Goal: Communication & Community: Answer question/provide support

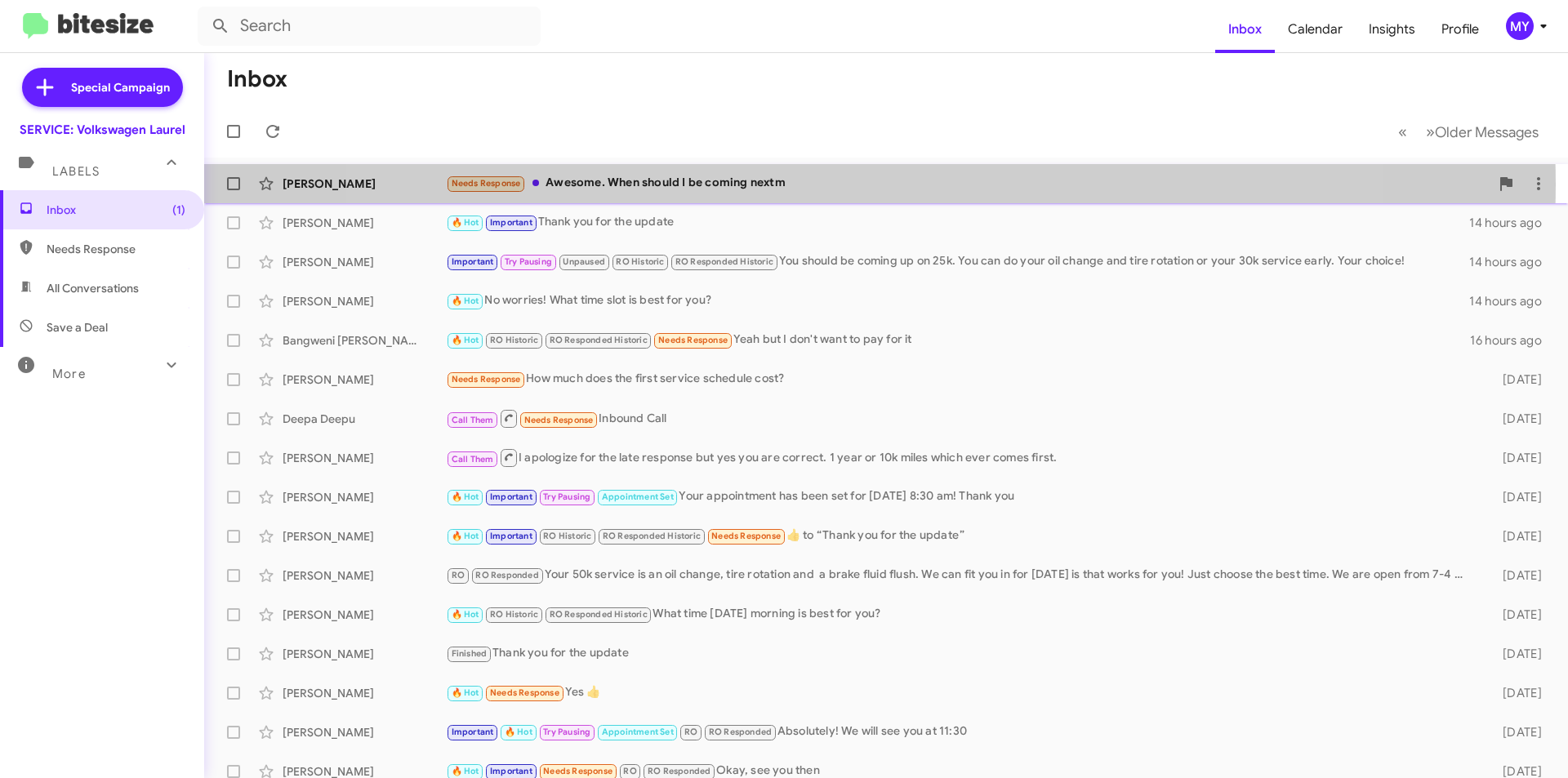
click at [846, 185] on div "Needs Response Awesome. When should I be coming nextm" at bounding box center [967, 183] width 1044 height 19
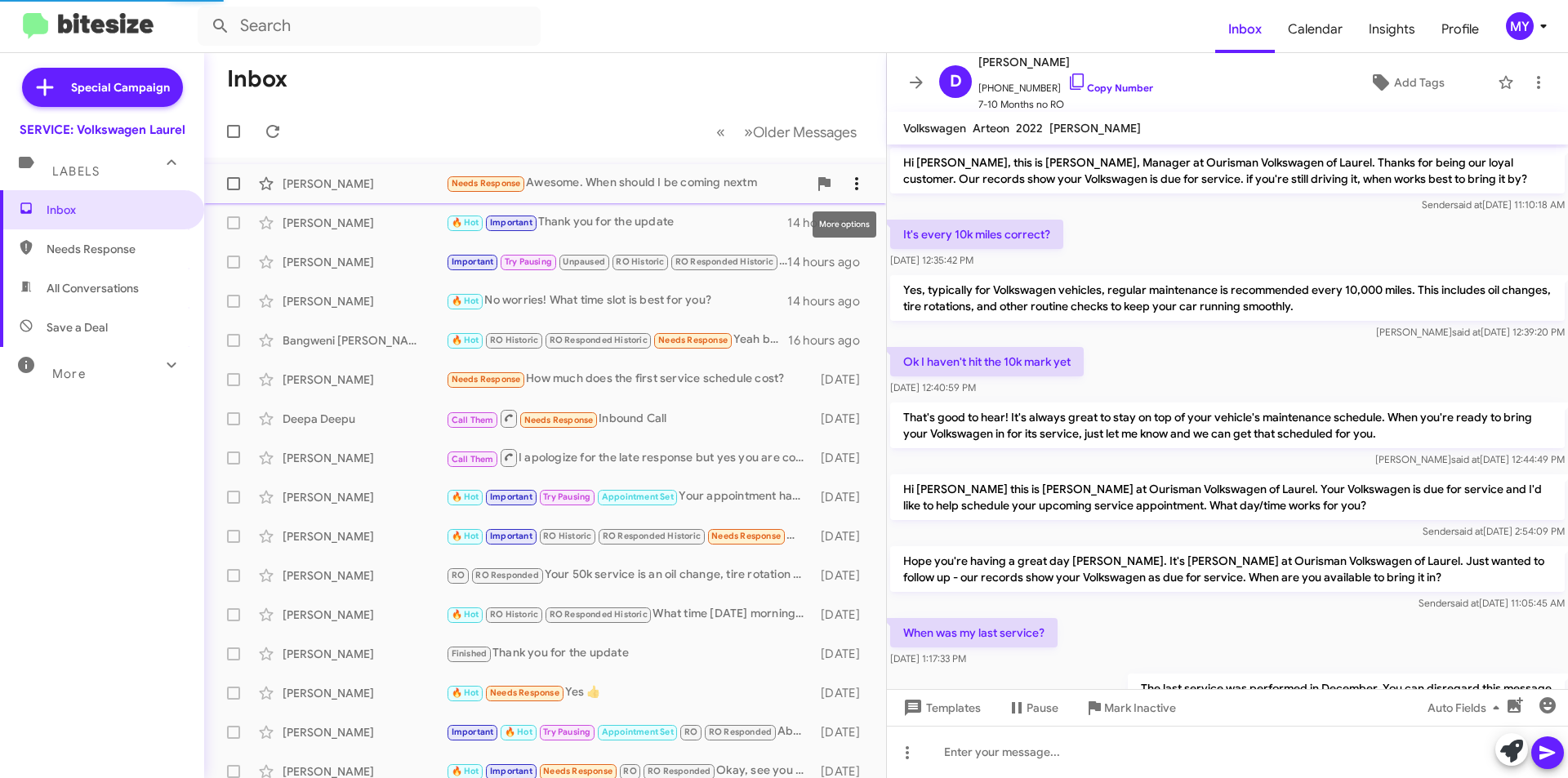
scroll to position [133, 0]
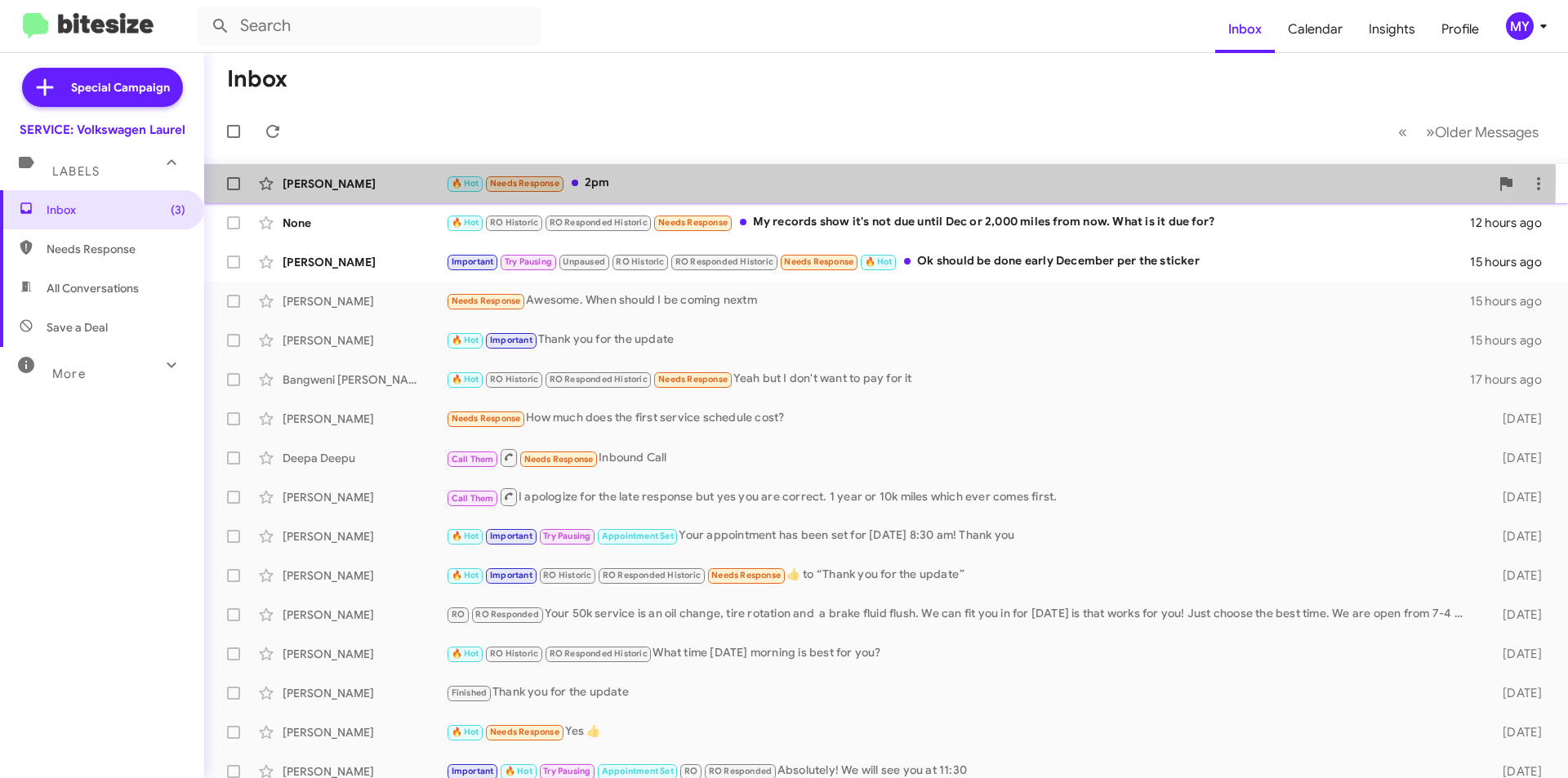
click at [704, 177] on div "🔥 Hot Needs Response 2pm" at bounding box center [967, 183] width 1044 height 19
